Goal: Learn about a topic: Learn about a topic

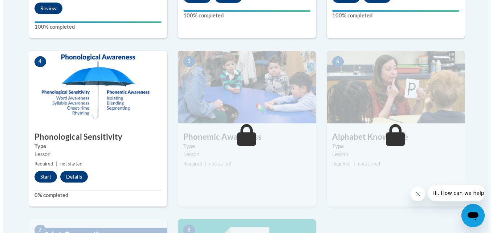
scroll to position [374, 0]
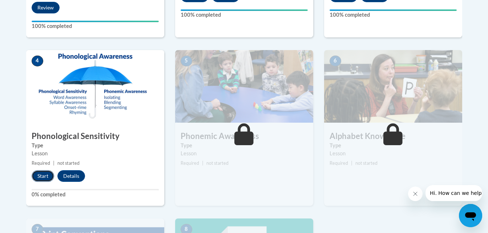
click at [44, 173] on button "Start" at bounding box center [43, 176] width 23 height 12
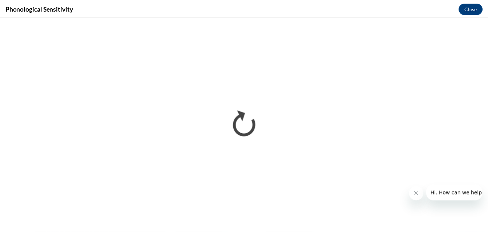
scroll to position [0, 0]
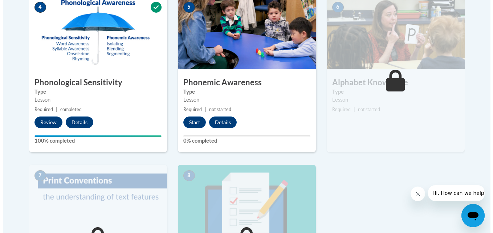
scroll to position [430, 0]
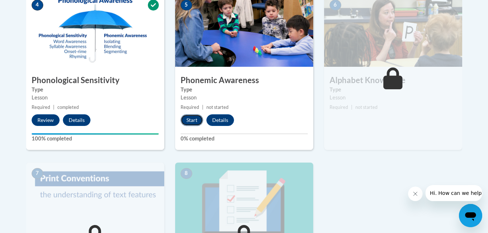
click at [193, 120] on button "Start" at bounding box center [192, 120] width 23 height 12
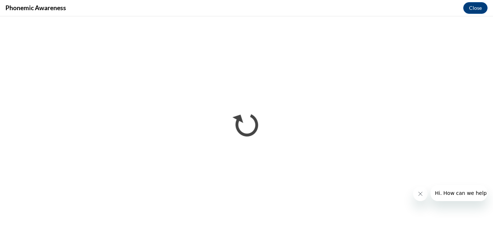
scroll to position [0, 0]
